Goal: Task Accomplishment & Management: Manage account settings

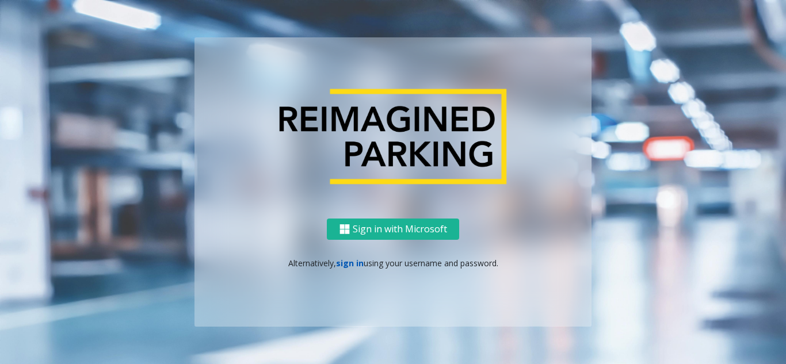
click at [352, 263] on link "sign in" at bounding box center [350, 263] width 28 height 11
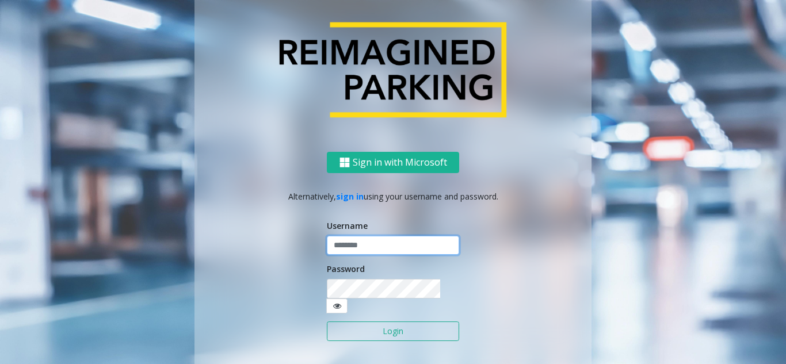
click at [373, 254] on input "text" at bounding box center [393, 246] width 132 height 20
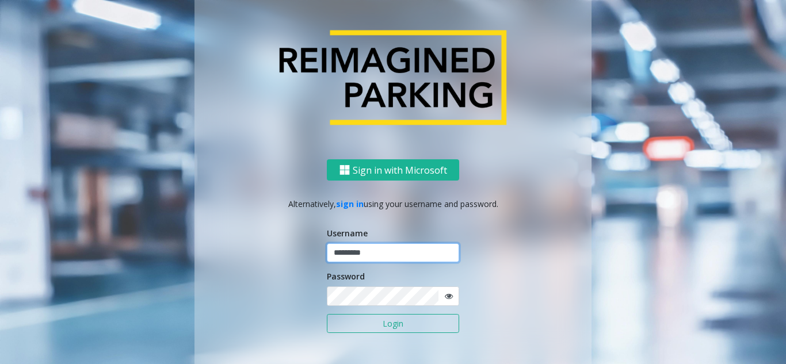
type input "*********"
click at [327, 314] on button "Login" at bounding box center [393, 324] width 132 height 20
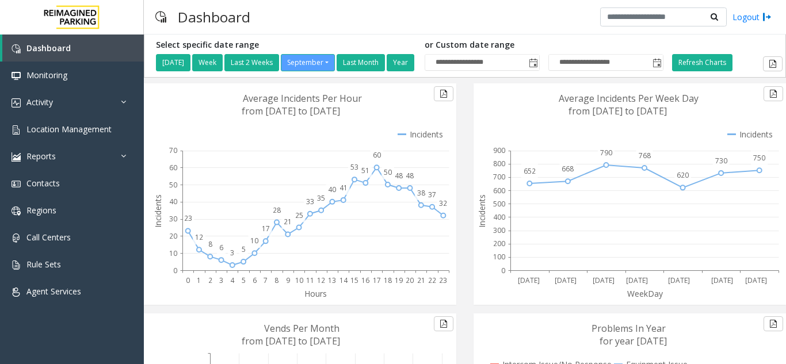
click at [326, 11] on div "Dashboard Logout" at bounding box center [465, 17] width 642 height 35
click at [76, 127] on span "Location Management" at bounding box center [68, 129] width 85 height 11
click at [83, 132] on span "Location Management" at bounding box center [68, 129] width 85 height 11
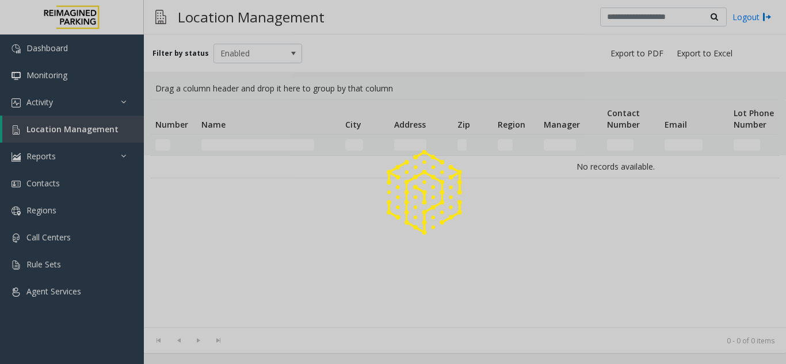
click at [83, 132] on app-root "Dashboard Monitoring Activity Daily Activity Lane Activity Agent Activity Quali…" at bounding box center [393, 182] width 786 height 364
click at [83, 132] on div at bounding box center [393, 182] width 786 height 364
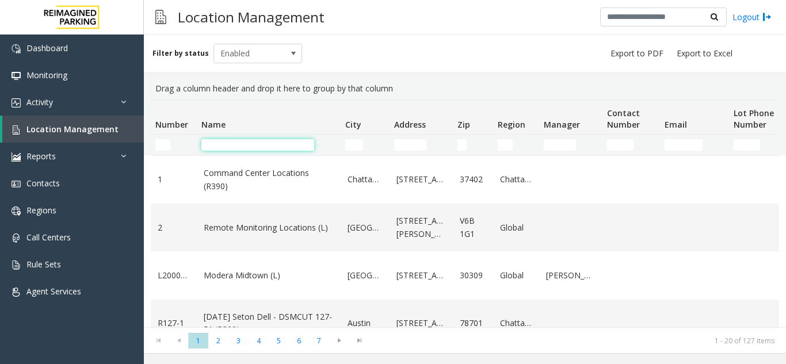
click at [218, 147] on input "Name Filter" at bounding box center [257, 145] width 113 height 12
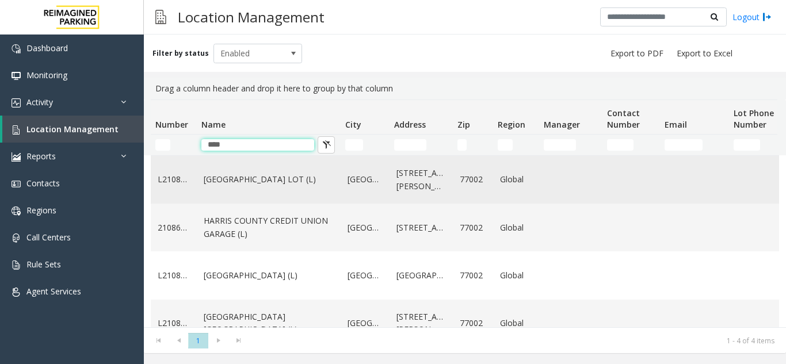
type input "****"
click at [294, 184] on link "[GEOGRAPHIC_DATA] LOT (L)" at bounding box center [269, 179] width 130 height 13
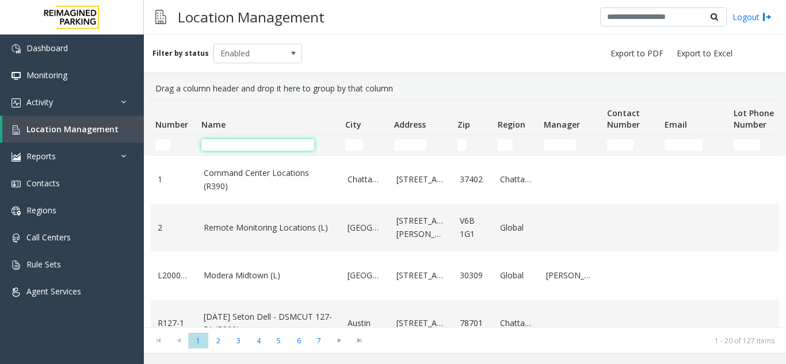
click at [246, 140] on input "Name Filter" at bounding box center [257, 145] width 113 height 12
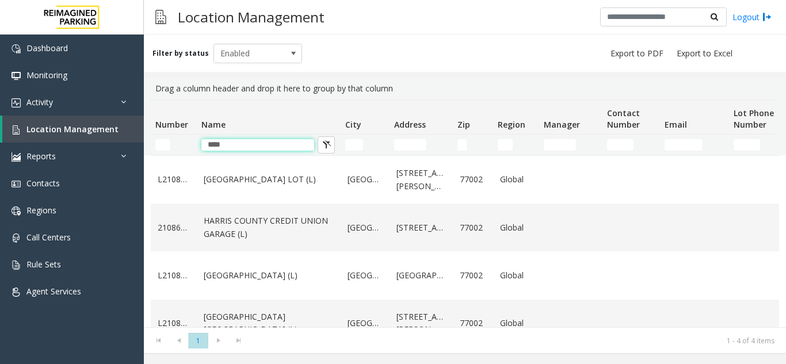
type input "****"
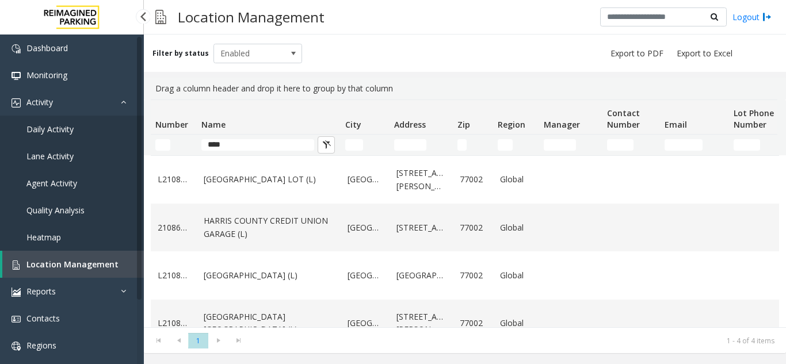
click at [93, 122] on link "Daily Activity" at bounding box center [72, 129] width 144 height 27
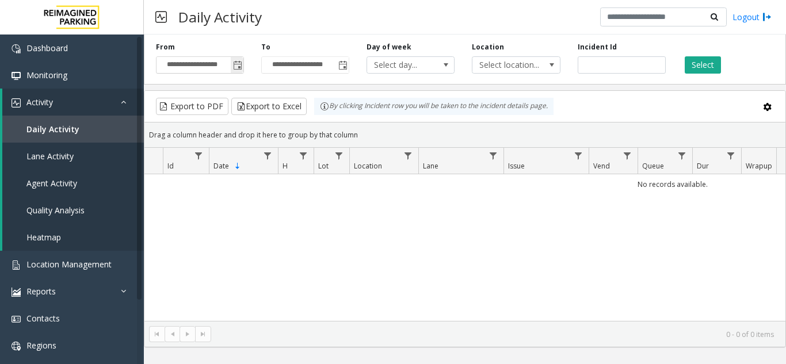
click at [236, 67] on span "Toggle popup" at bounding box center [237, 65] width 9 height 9
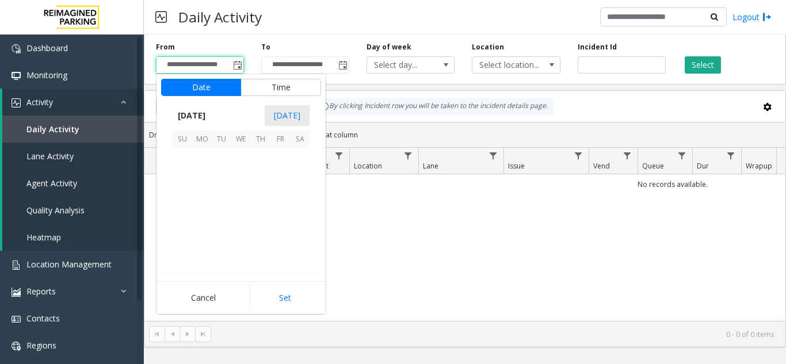
scroll to position [206437, 0]
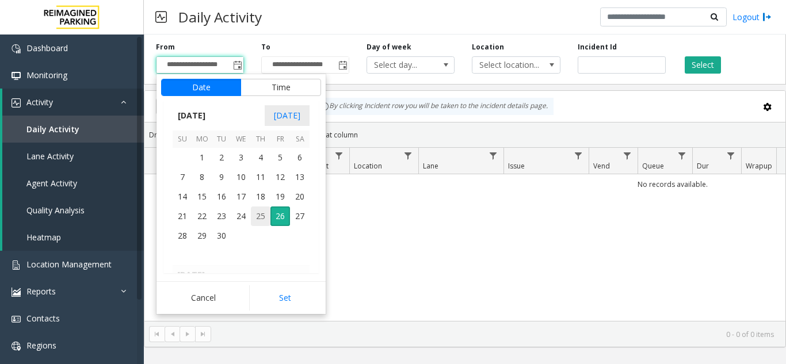
click at [262, 217] on span "25" at bounding box center [261, 216] width 20 height 20
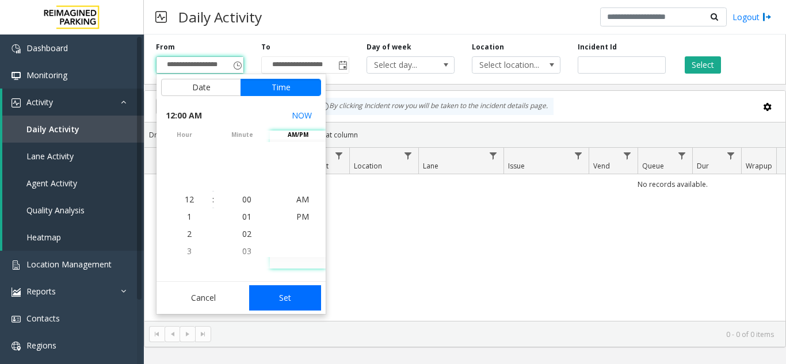
click at [298, 290] on button "Set" at bounding box center [285, 297] width 72 height 25
type input "**********"
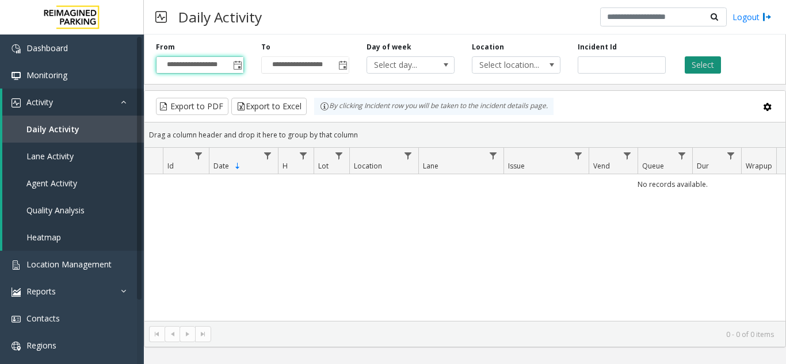
click at [705, 70] on button "Select" at bounding box center [702, 64] width 36 height 17
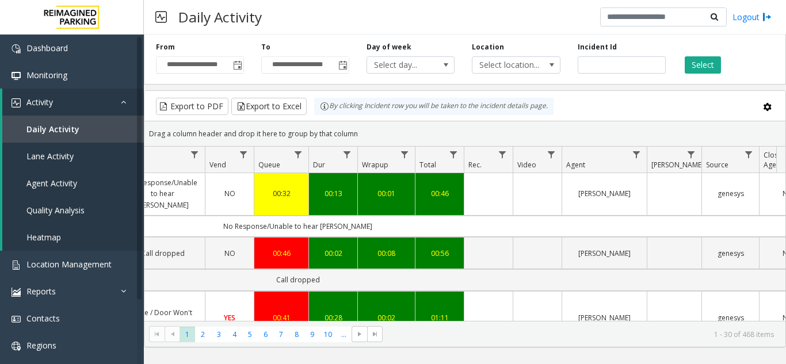
scroll to position [0, 384]
